Goal: Task Accomplishment & Management: Manage account settings

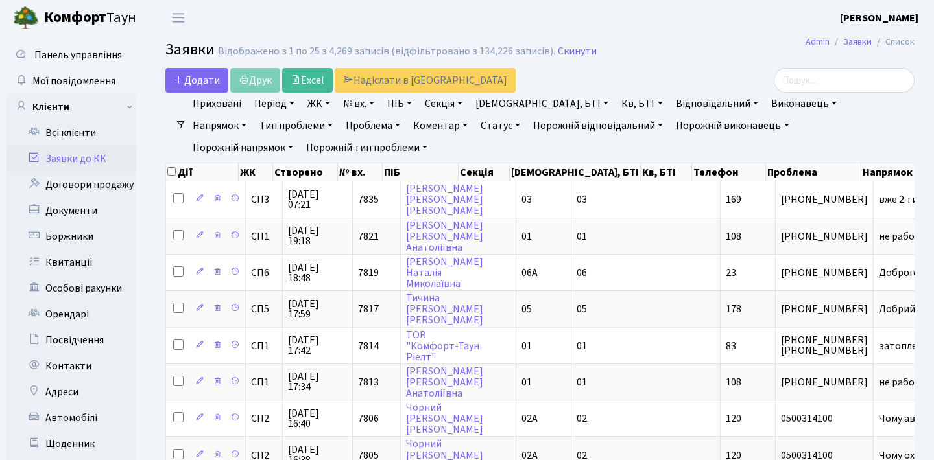
select select "25"
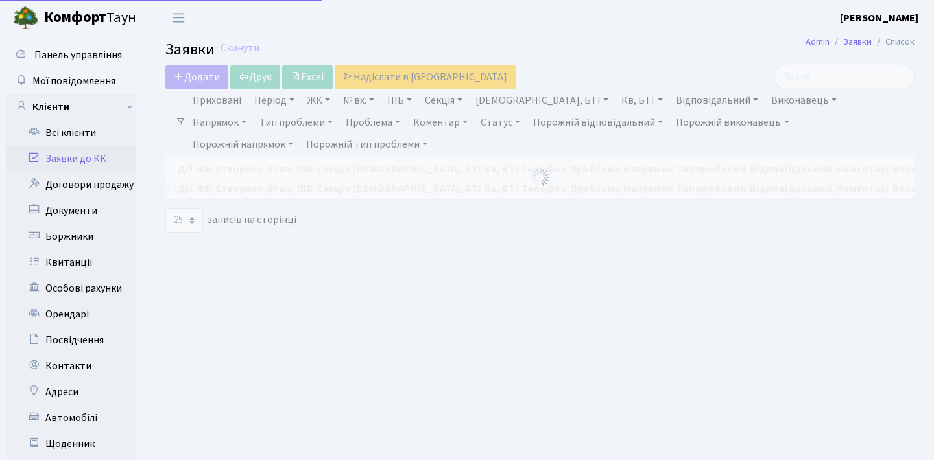
select select "25"
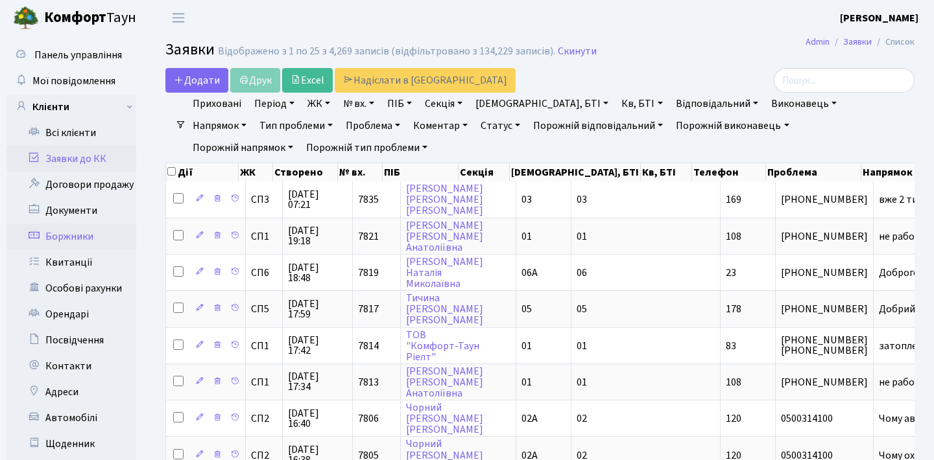
click at [91, 241] on link "Боржники" at bounding box center [71, 237] width 130 height 26
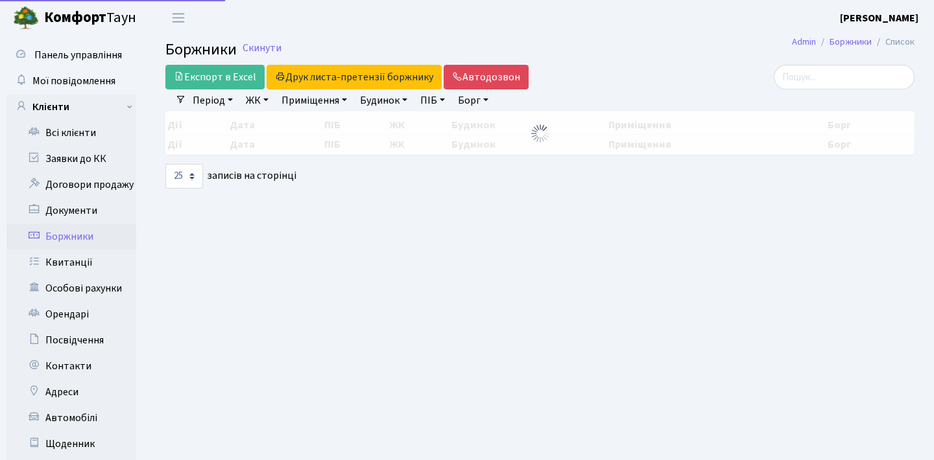
select select "25"
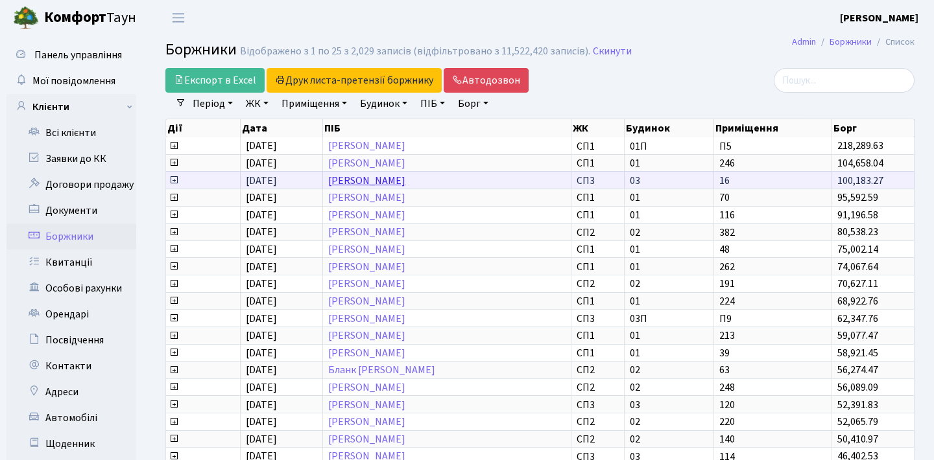
click at [405, 188] on link "[PERSON_NAME]" at bounding box center [366, 181] width 77 height 14
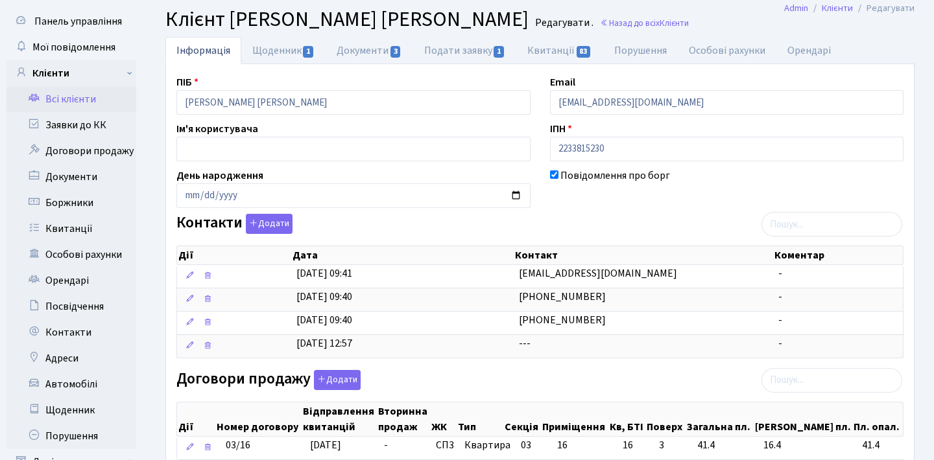
scroll to position [38, 0]
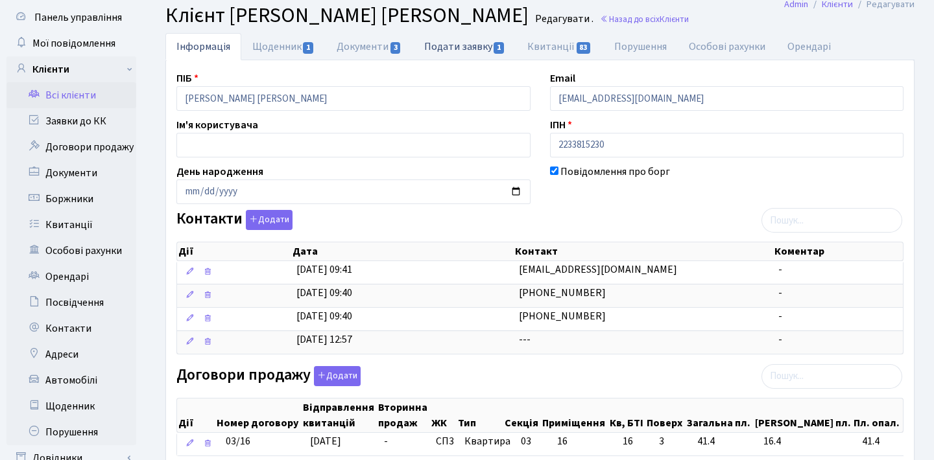
click at [449, 46] on link "Подати заявку 1" at bounding box center [464, 46] width 103 height 27
select select "25"
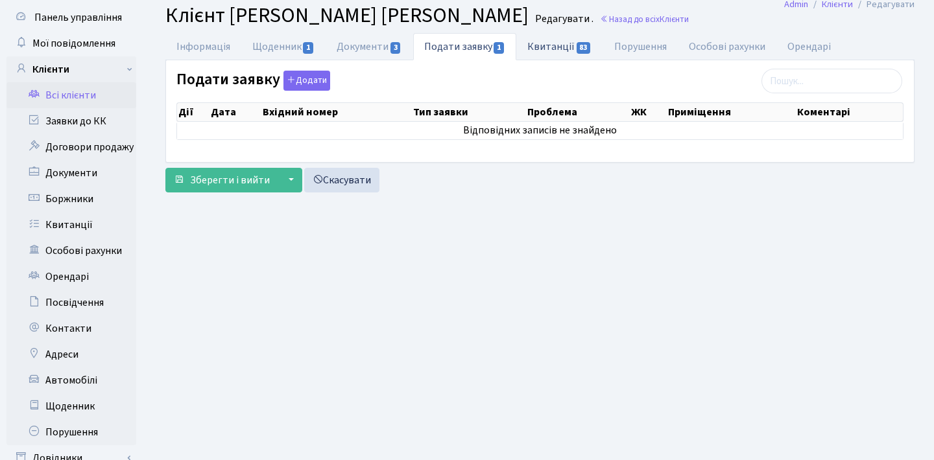
click at [543, 33] on link "Квитанції 83" at bounding box center [559, 46] width 86 height 27
select select "25"
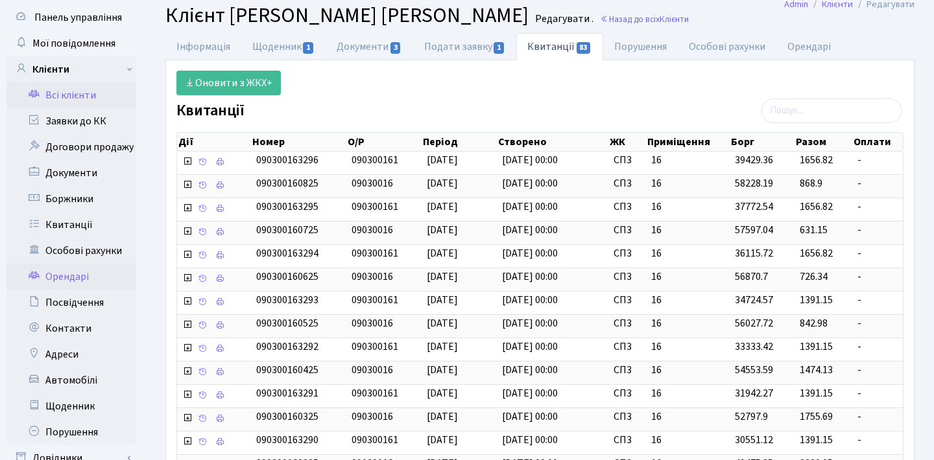
click at [85, 276] on link "Орендарі" at bounding box center [71, 277] width 130 height 26
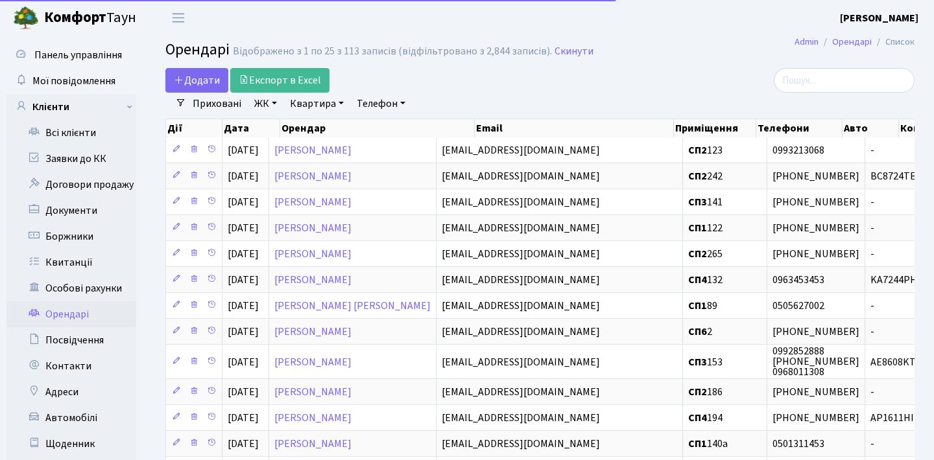
select select "25"
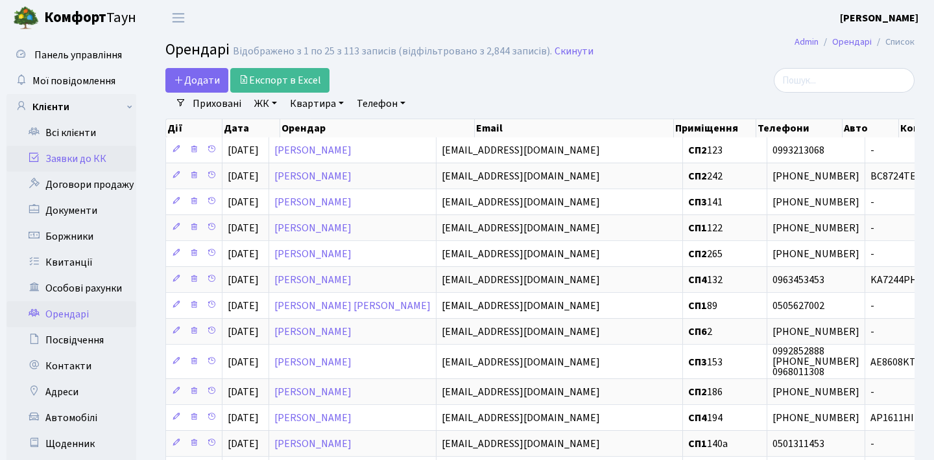
click at [97, 156] on link "Заявки до КК" at bounding box center [71, 159] width 130 height 26
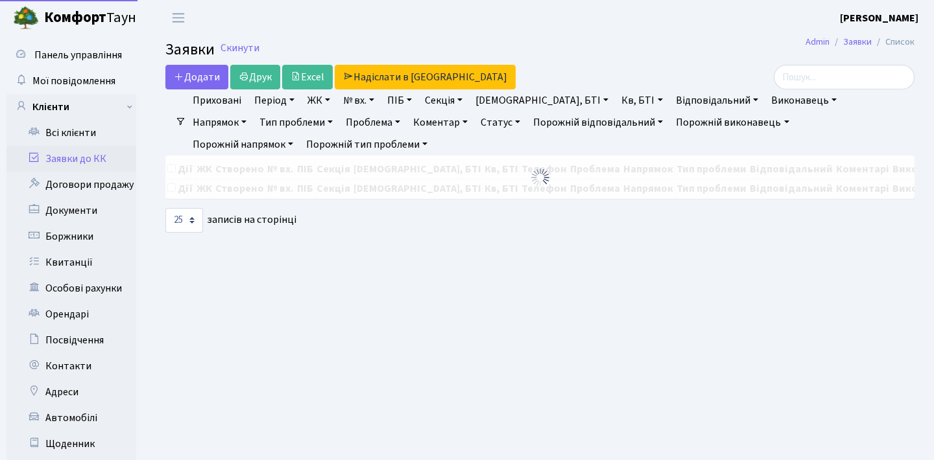
select select "25"
